Goal: Book appointment/travel/reservation

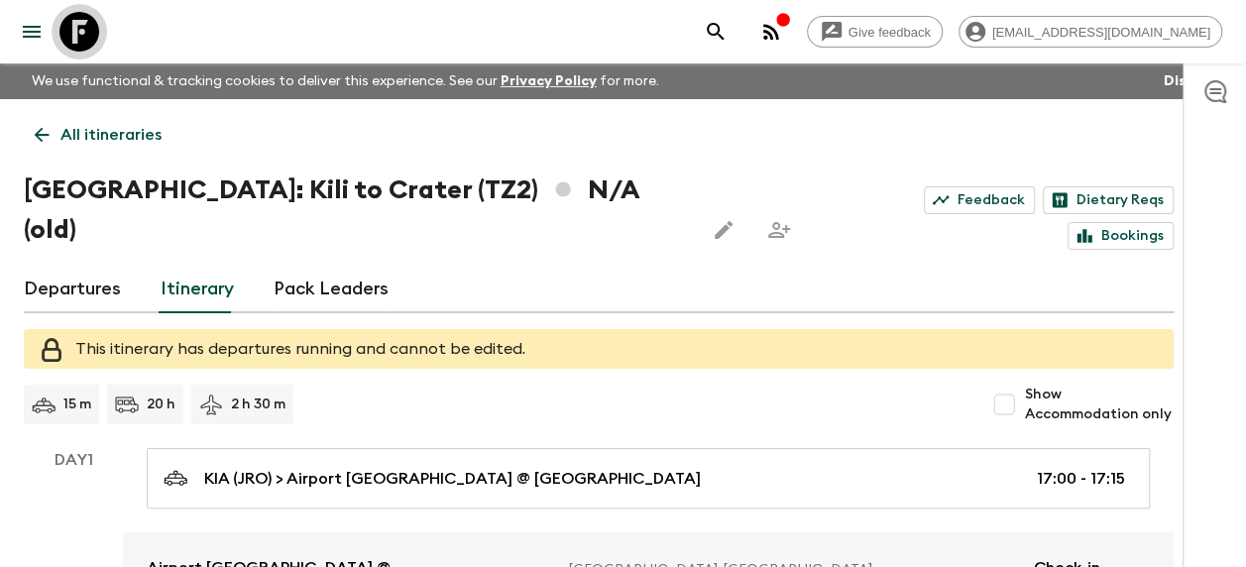
click at [79, 35] on icon at bounding box center [79, 32] width 40 height 40
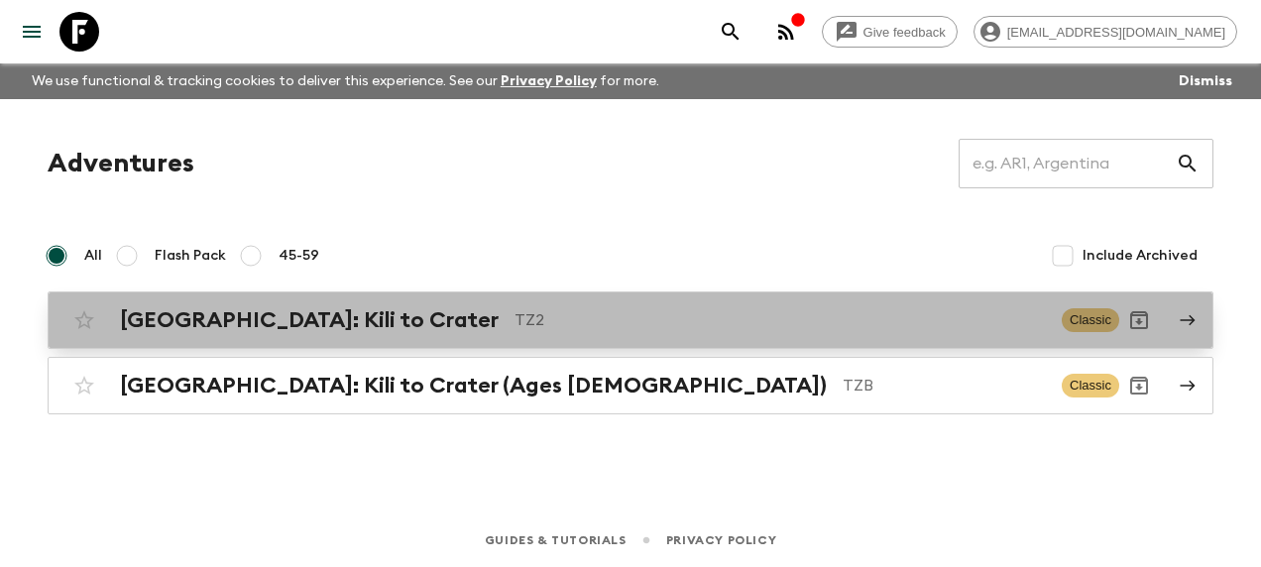
click at [292, 323] on h2 "[GEOGRAPHIC_DATA]: Kili to Crater" at bounding box center [309, 320] width 379 height 26
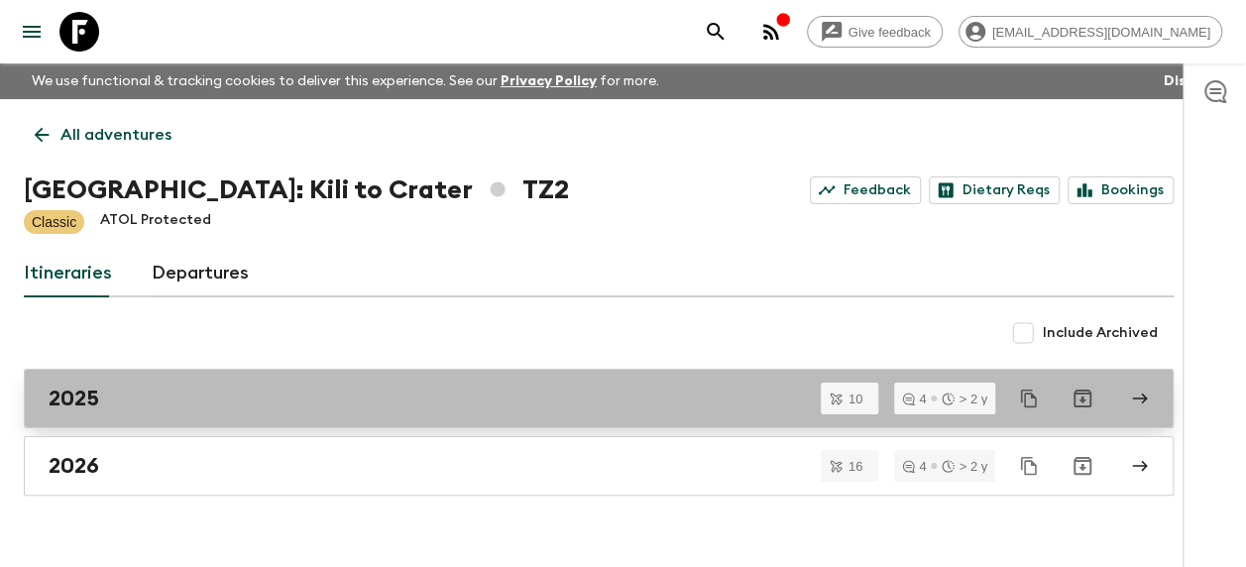
click at [75, 396] on h2 "2025" at bounding box center [74, 399] width 51 height 26
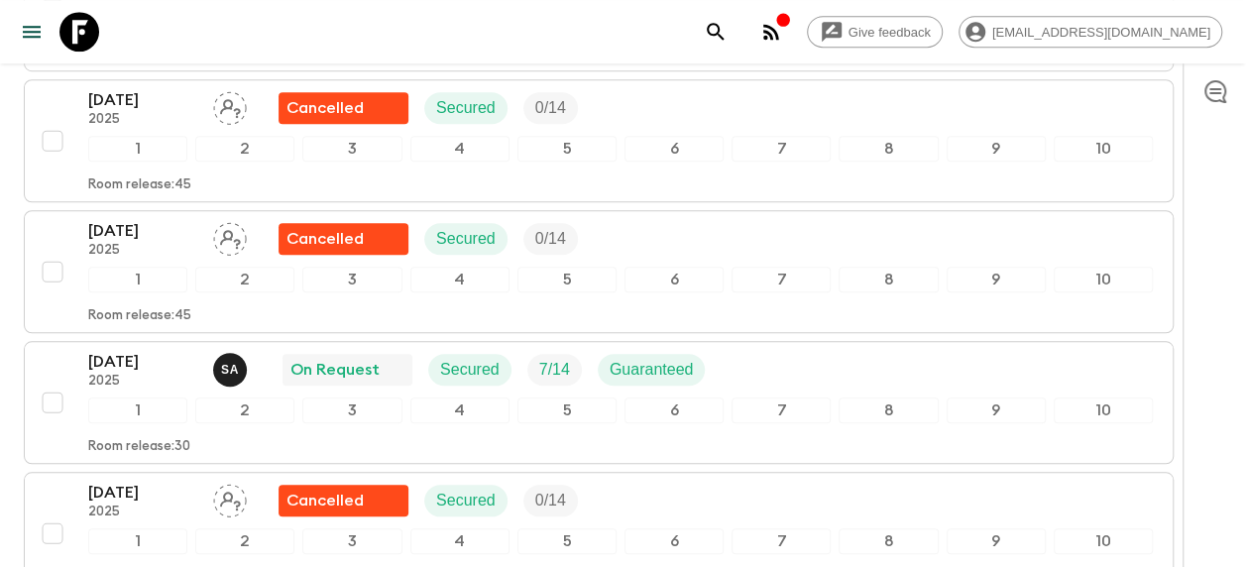
scroll to position [728, 0]
